Goal: Task Accomplishment & Management: Use online tool/utility

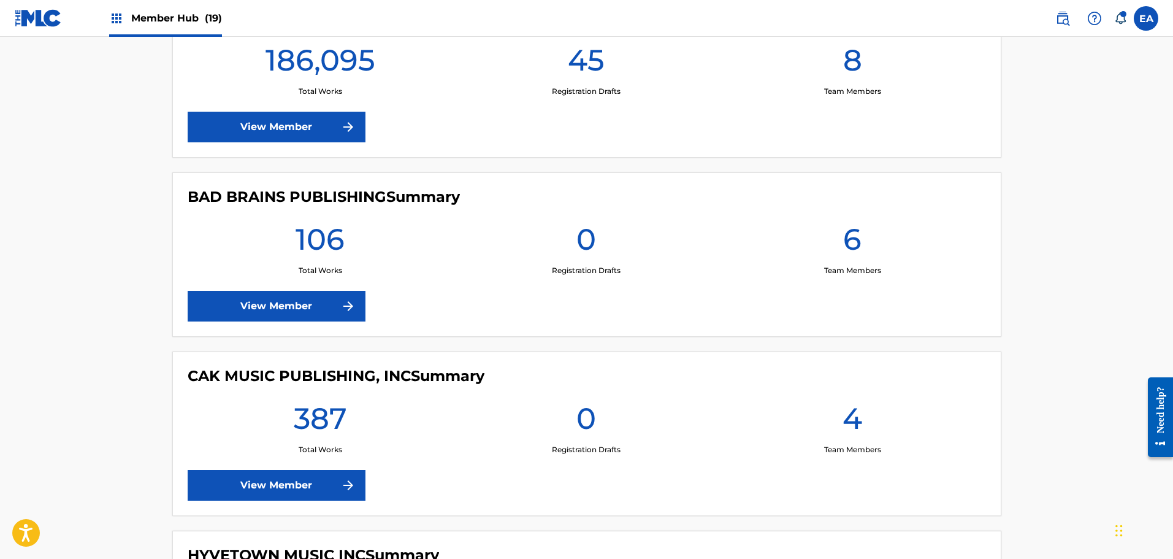
scroll to position [368, 0]
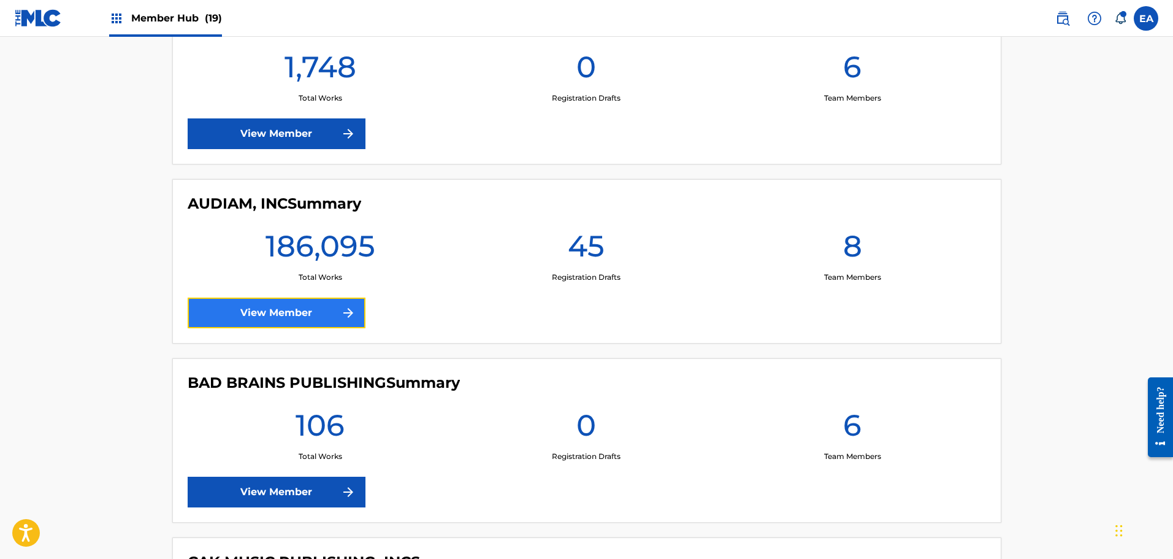
click at [320, 308] on link "View Member" at bounding box center [277, 312] width 178 height 31
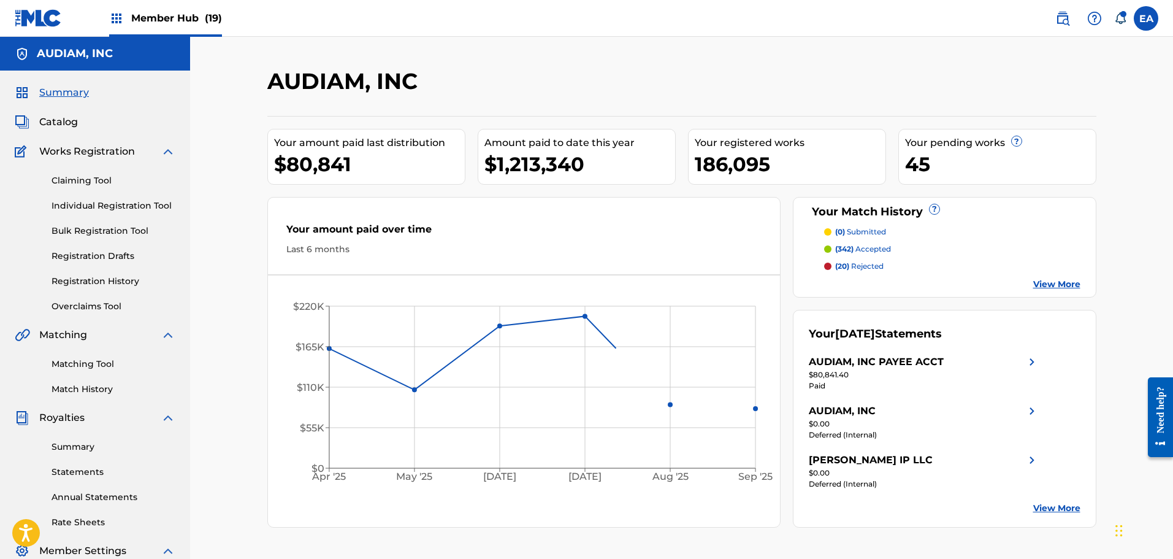
click at [239, 210] on div "AUDIAM, INC Your amount paid last distribution $80,841 Amount paid to date this…" at bounding box center [681, 369] width 983 height 665
click at [102, 234] on link "Bulk Registration Tool" at bounding box center [114, 230] width 124 height 13
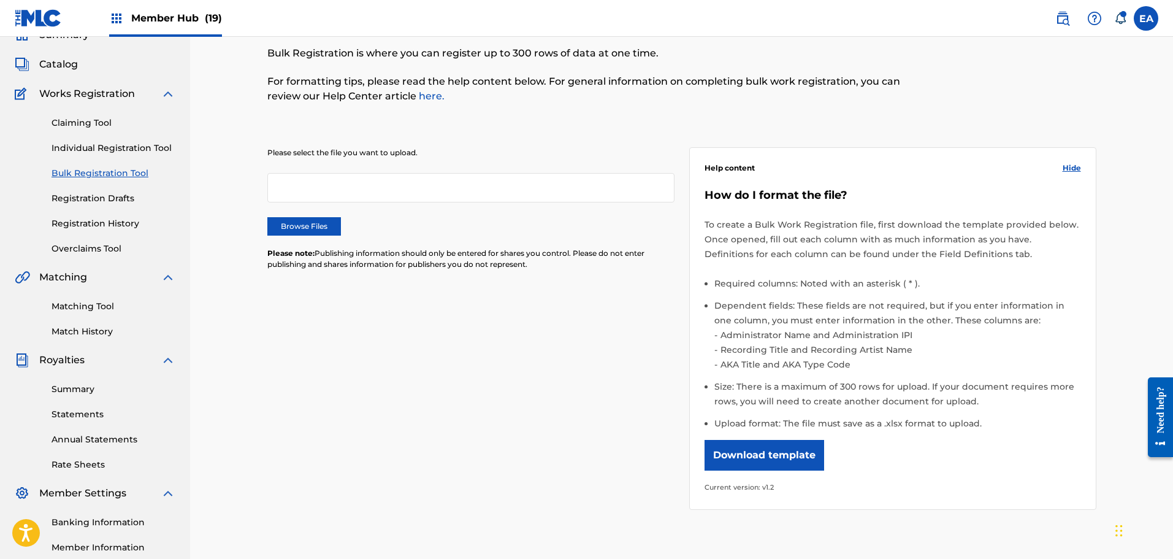
scroll to position [123, 0]
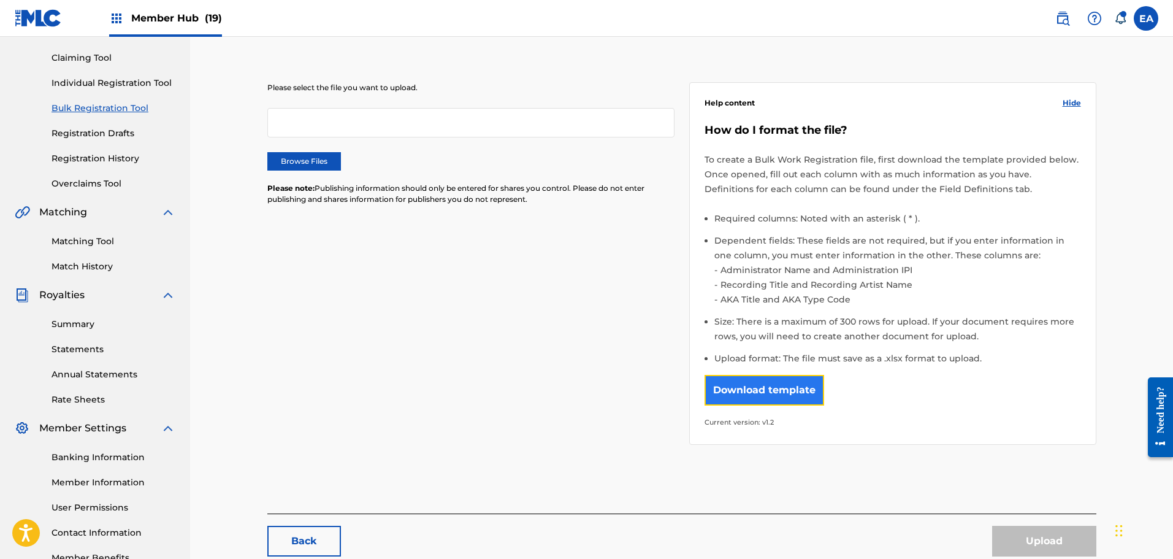
click at [766, 386] on button "Download template" at bounding box center [765, 390] width 120 height 31
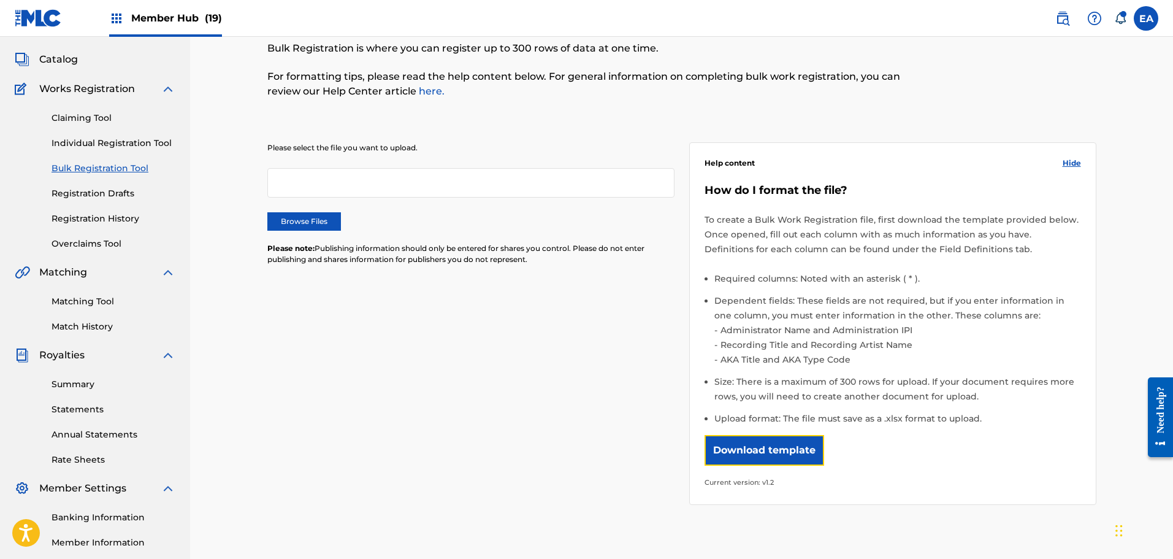
scroll to position [0, 0]
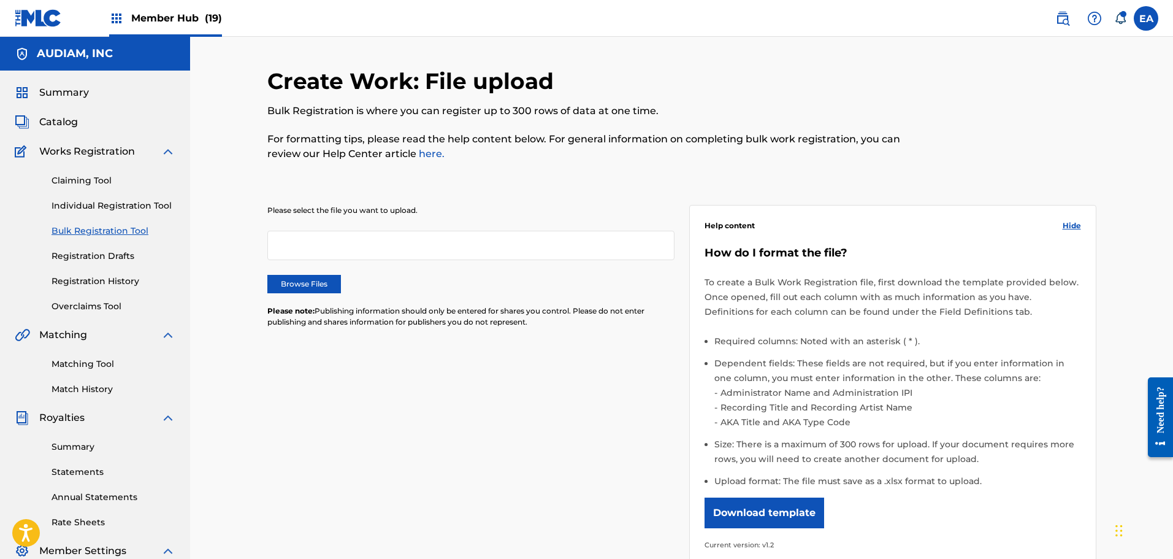
drag, startPoint x: 662, startPoint y: 219, endPoint x: 650, endPoint y: 198, distance: 23.9
click at [660, 218] on div "Please select the file you want to upload. Browse Files Please note: Publishing…" at bounding box center [470, 273] width 407 height 137
drag, startPoint x: 839, startPoint y: 64, endPoint x: 662, endPoint y: 12, distance: 184.3
click at [839, 64] on div "Create Work: File upload Bulk Registration is where you can register up to 300 …" at bounding box center [681, 369] width 983 height 665
